Goal: Task Accomplishment & Management: Use online tool/utility

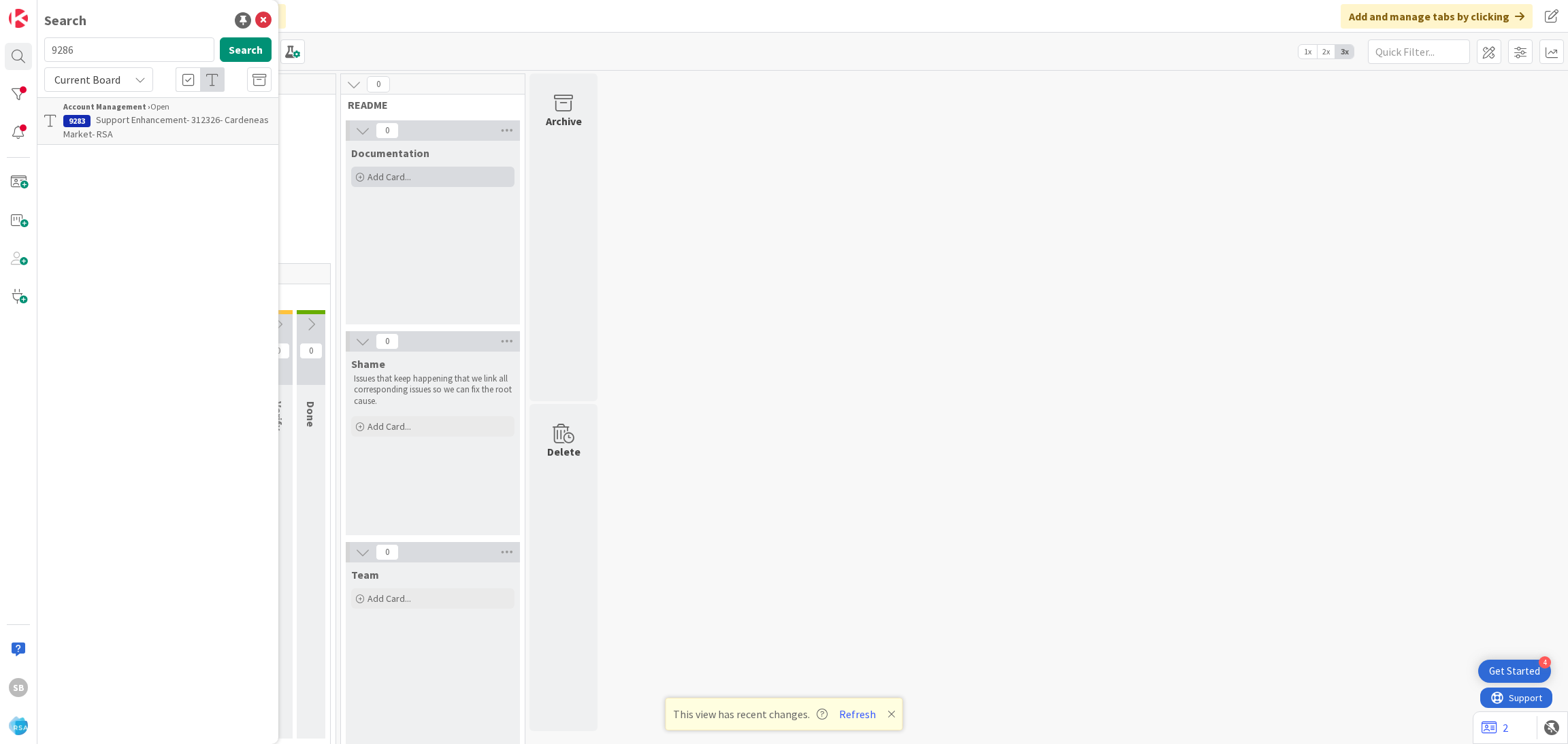
type input "9286"
click at [177, 139] on div "Search 9286 Search Current Board Account Management › Open 9286 Support Mainten…" at bounding box center [157, 372] width 241 height 744
click at [130, 114] on span "Support Maintenance - 312357- RSA" at bounding box center [167, 120] width 143 height 12
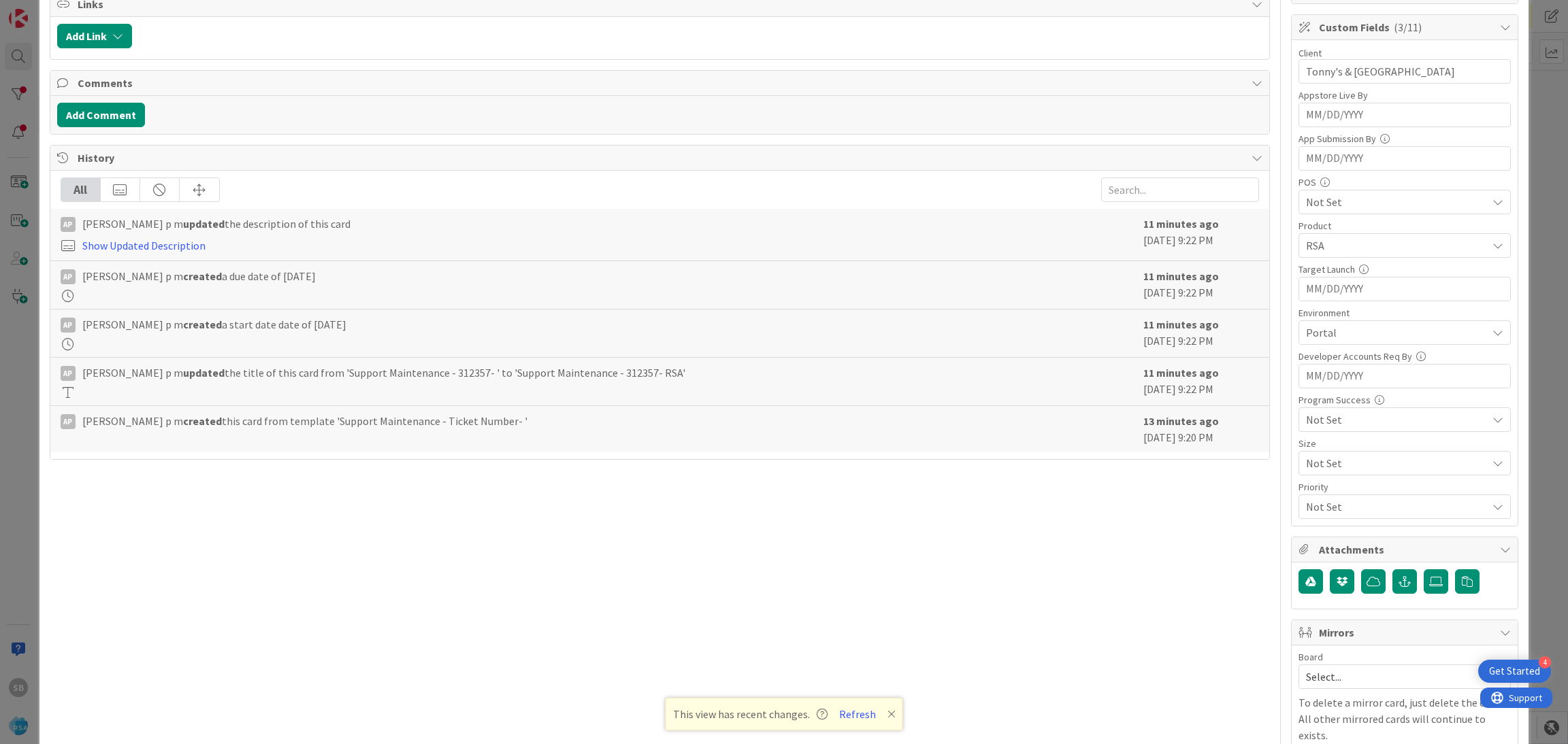
scroll to position [343, 0]
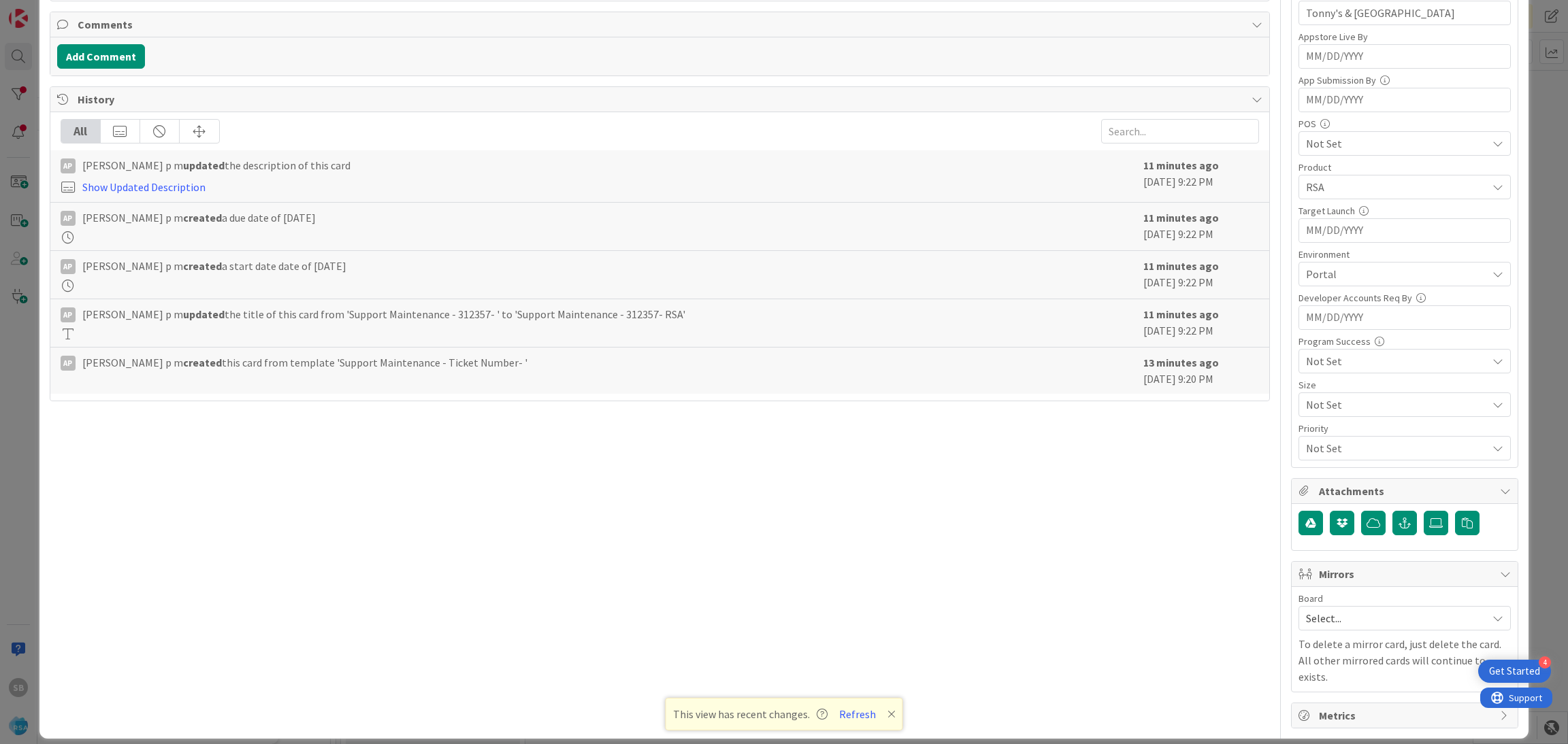
click at [1330, 628] on span "Select..." at bounding box center [1392, 618] width 174 height 19
click at [1324, 712] on span "Software Development" at bounding box center [1413, 706] width 180 height 20
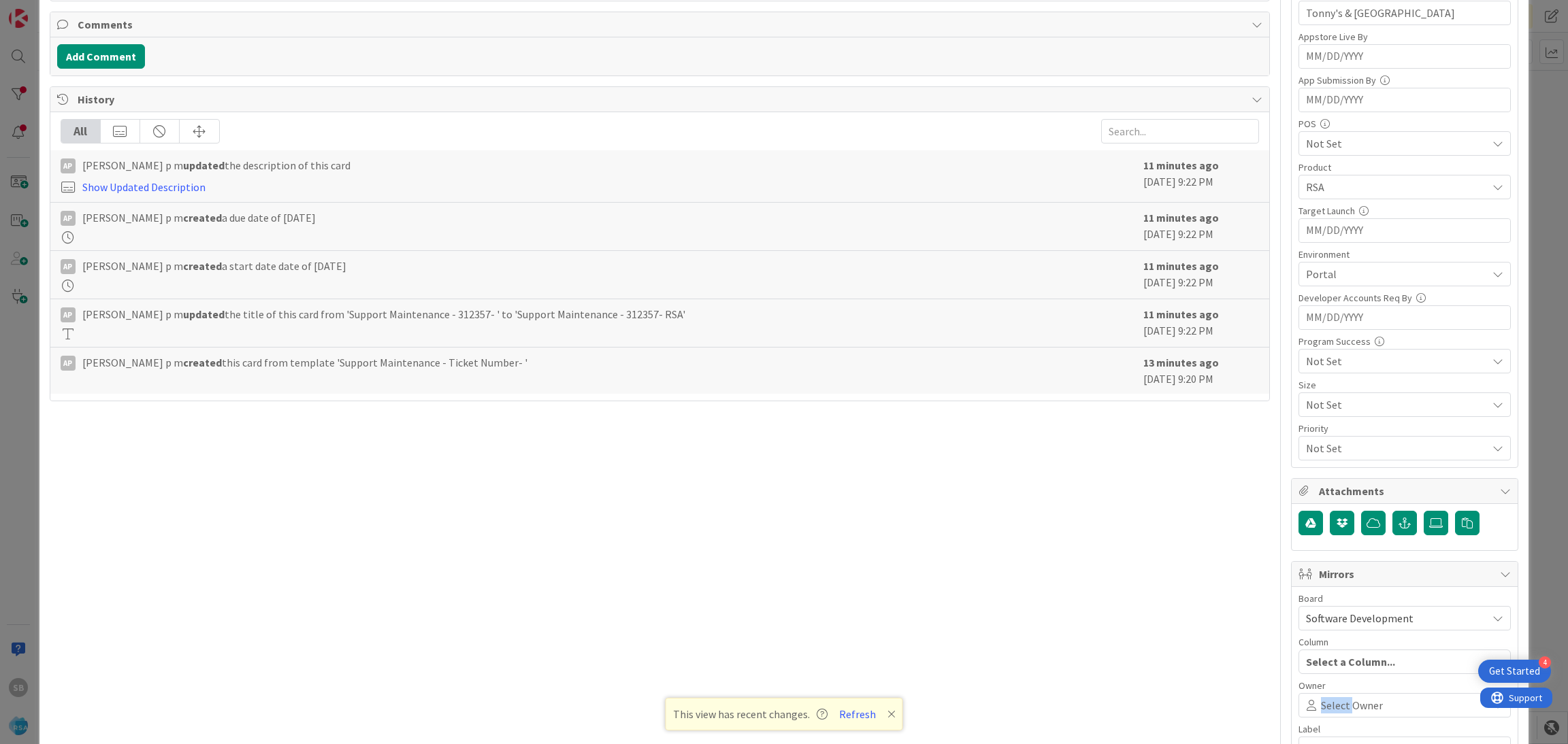
click at [1321, 712] on span "Select Owner" at bounding box center [1351, 705] width 62 height 17
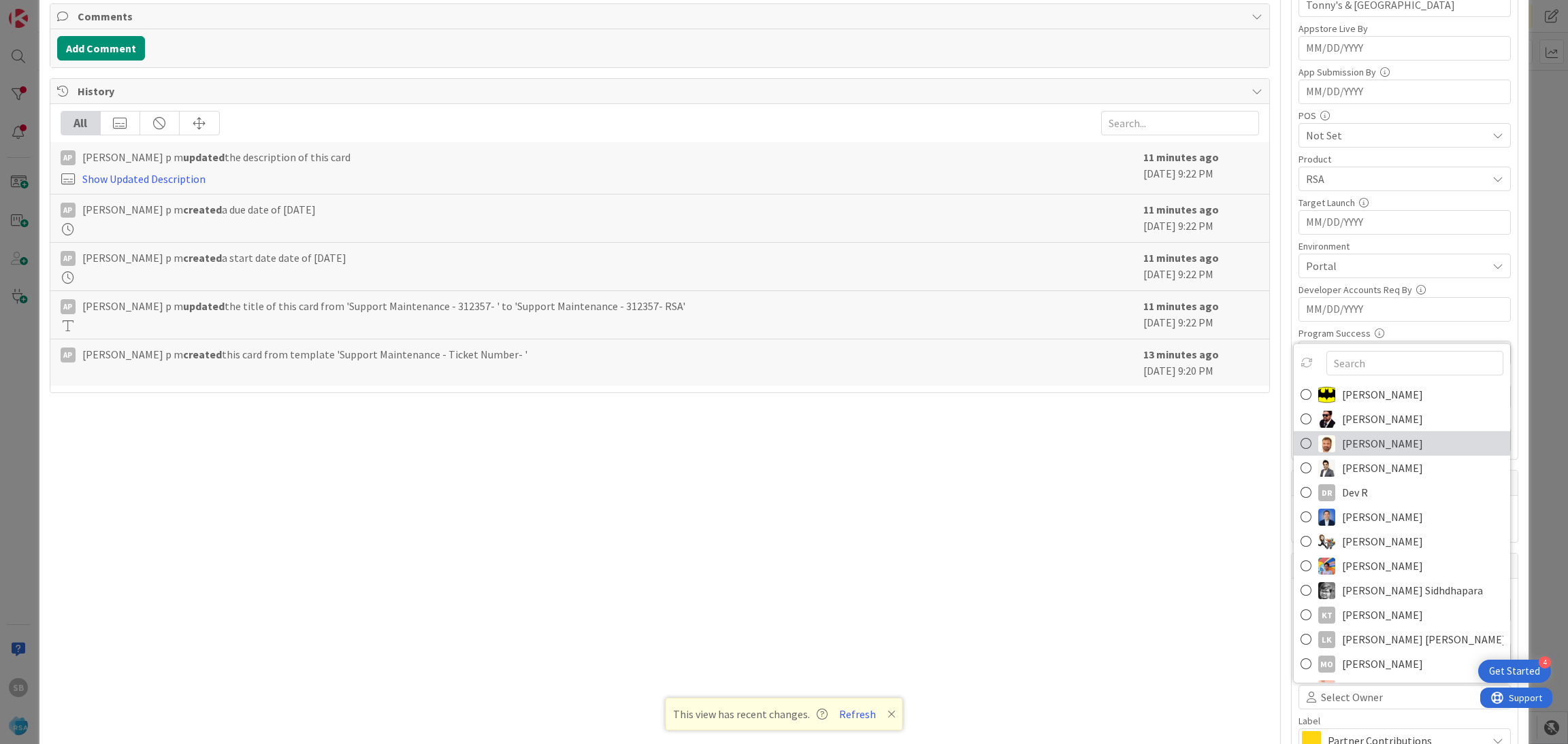
click at [1322, 442] on link "[PERSON_NAME]" at bounding box center [1401, 443] width 217 height 24
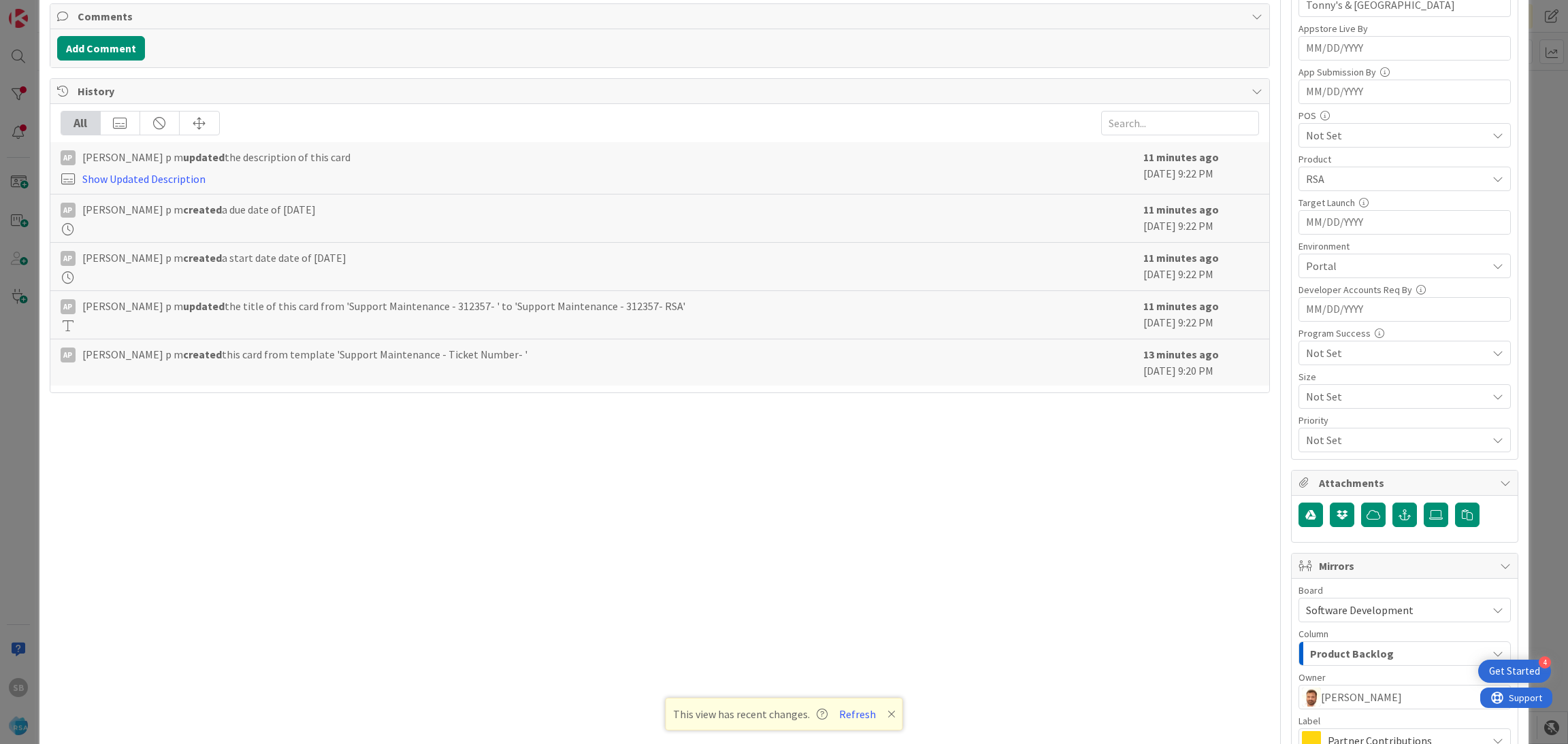
scroll to position [505, 0]
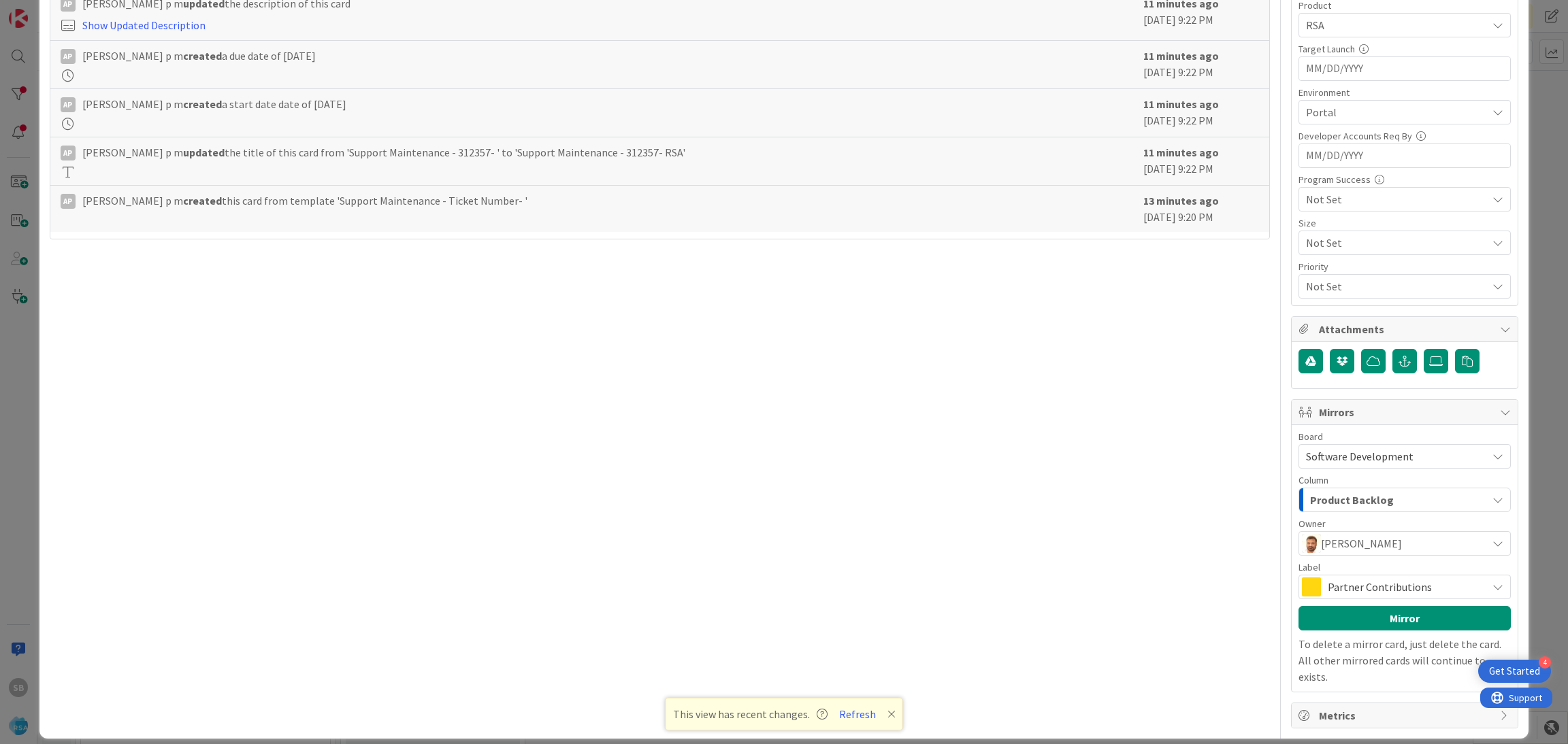
click at [1408, 571] on div "Label" at bounding box center [1405, 567] width 212 height 10
click at [1367, 586] on span "Partner Contributions" at bounding box center [1403, 587] width 152 height 19
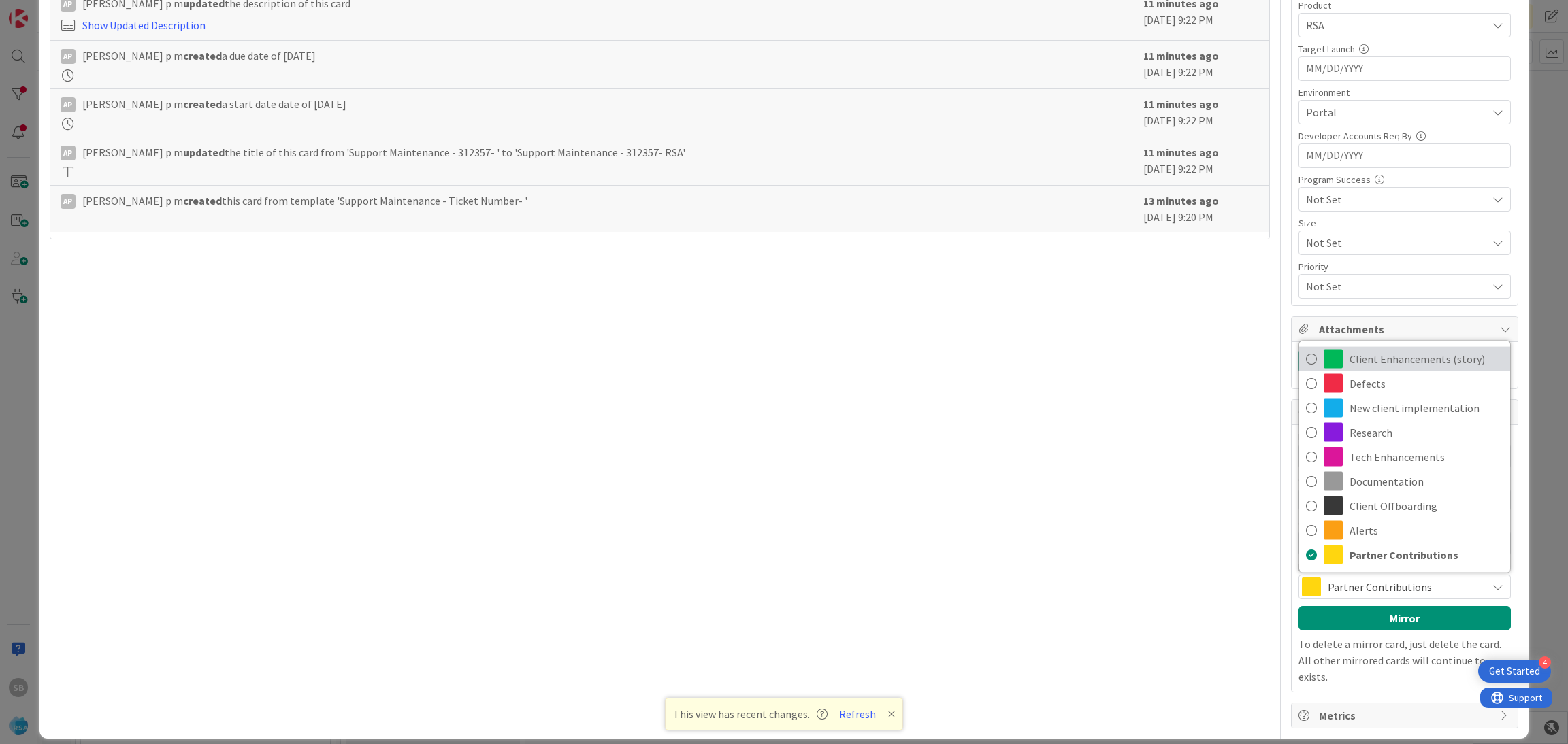
click at [1381, 369] on span "Client Enhancements (story)" at bounding box center [1425, 358] width 154 height 20
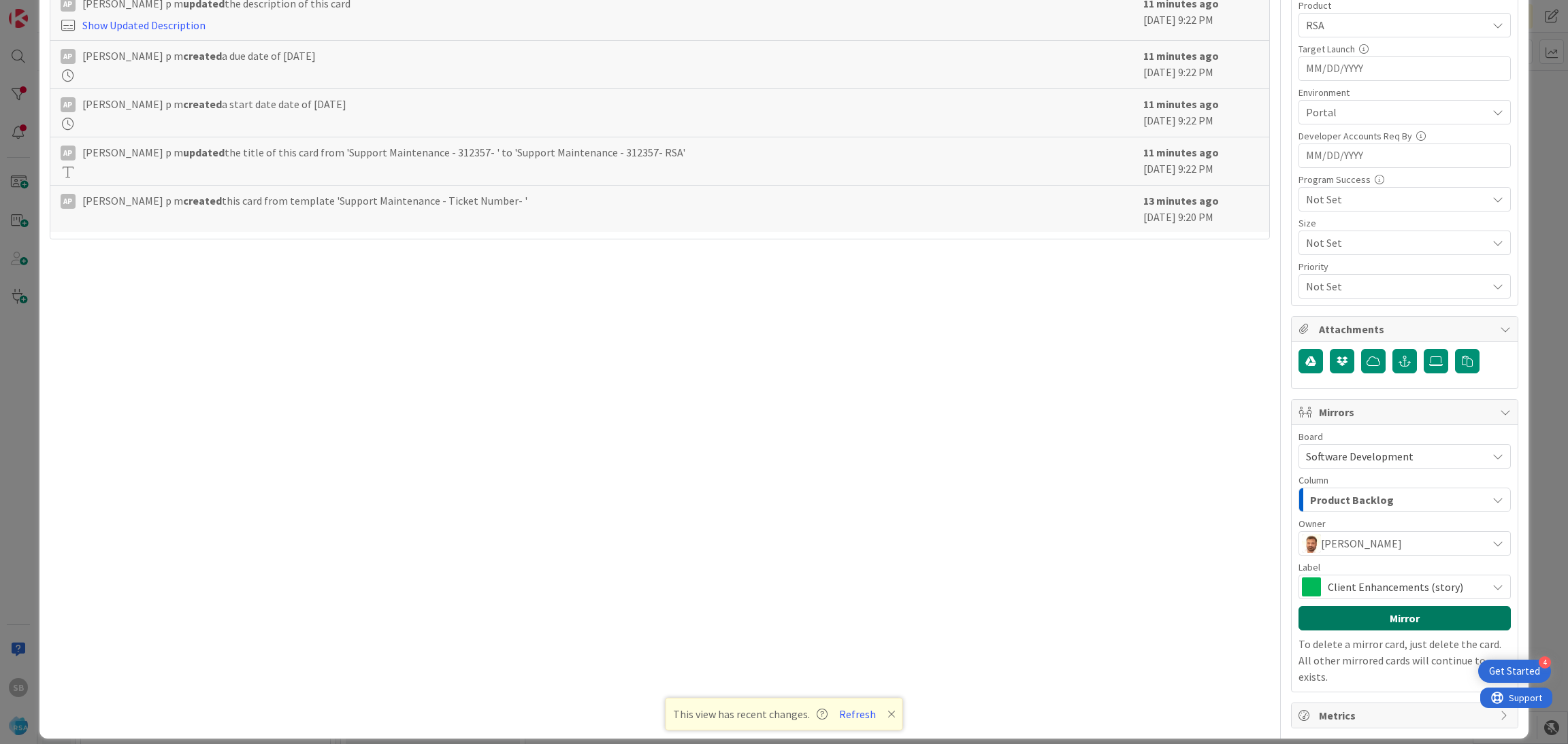
click at [1368, 608] on button "Mirror" at bounding box center [1405, 618] width 212 height 24
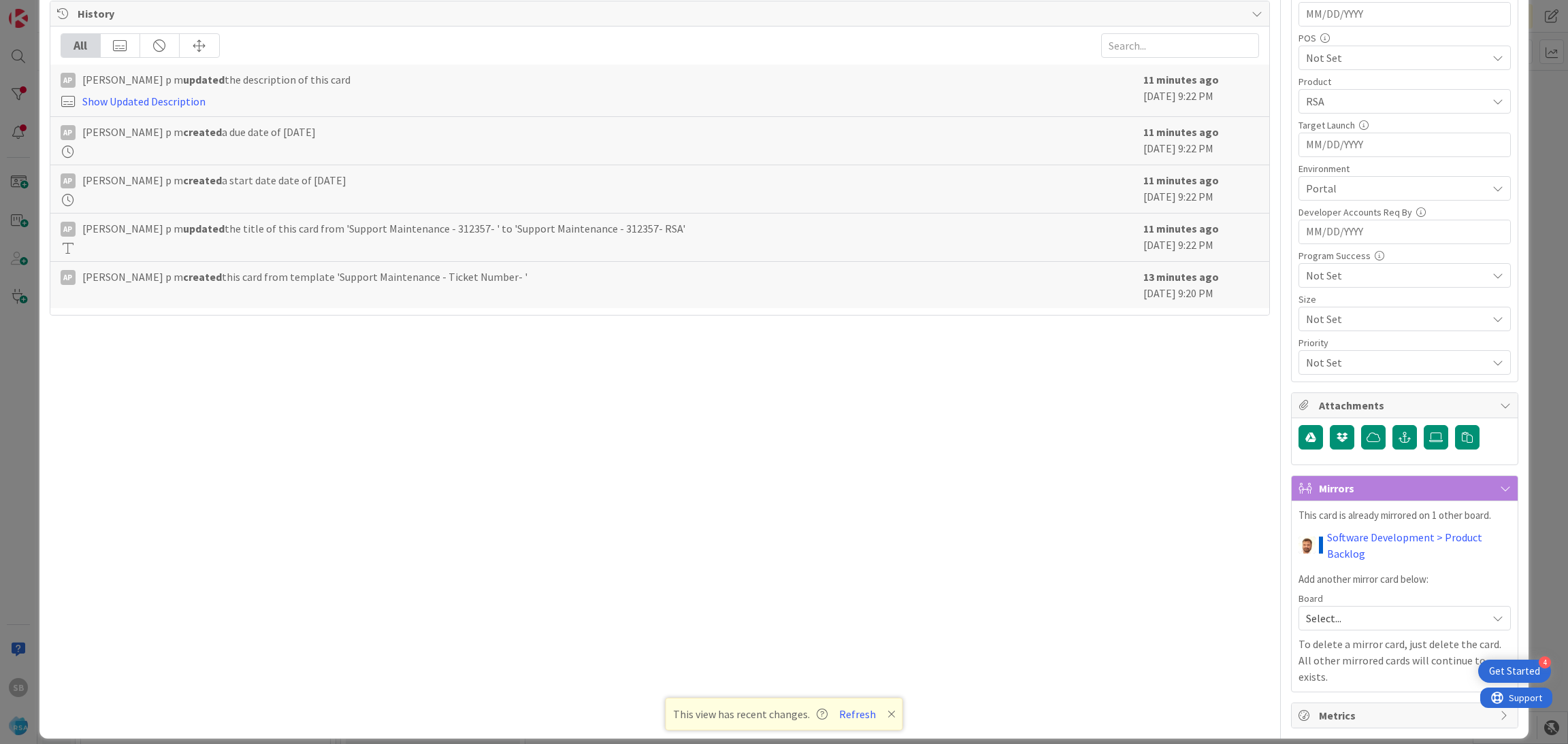
scroll to position [0, 0]
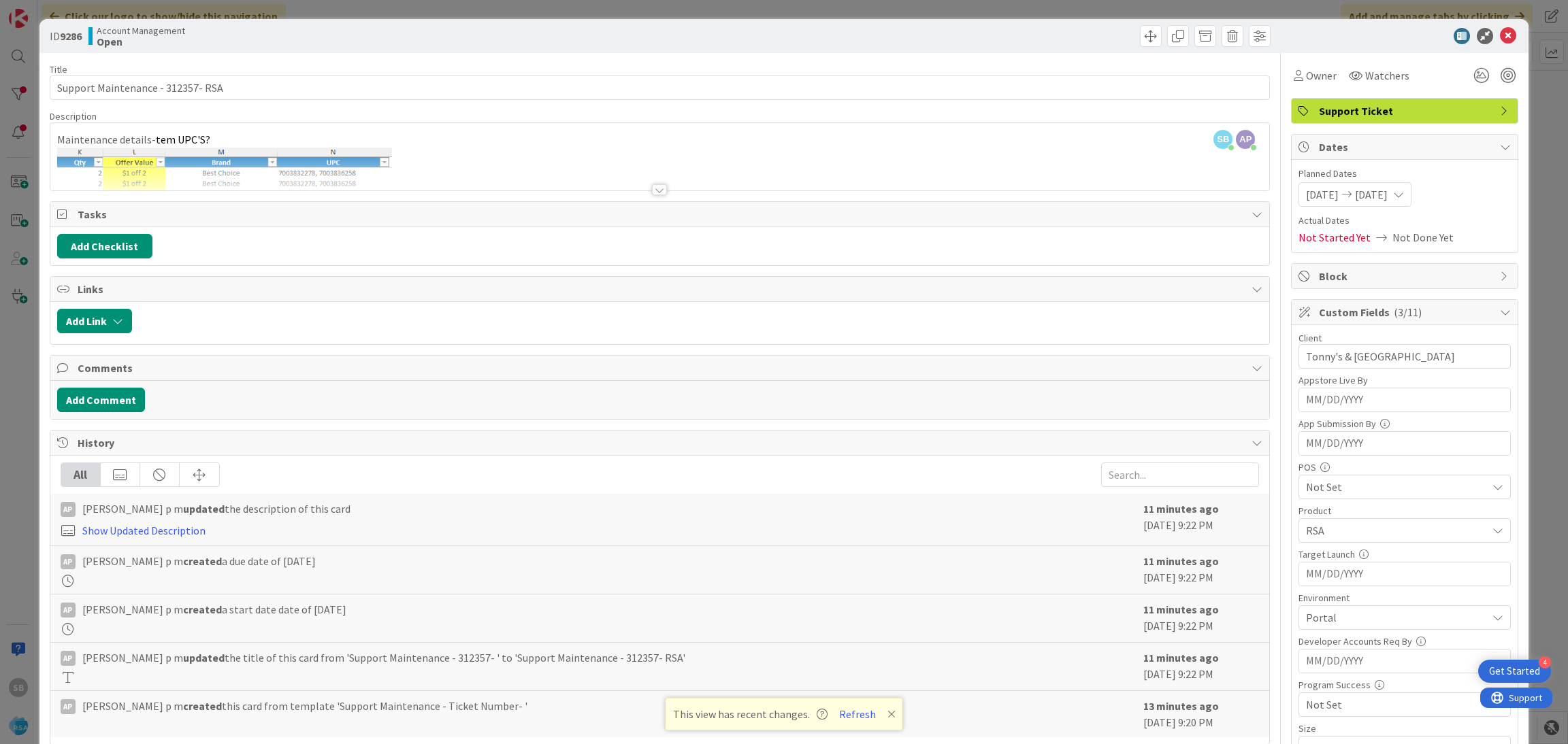
click at [1490, 45] on div "ID 9286 Account Management Open" at bounding box center [784, 36] width 1490 height 34
click at [1499, 41] on icon at bounding box center [1507, 36] width 17 height 17
